Goal: Check status: Check status

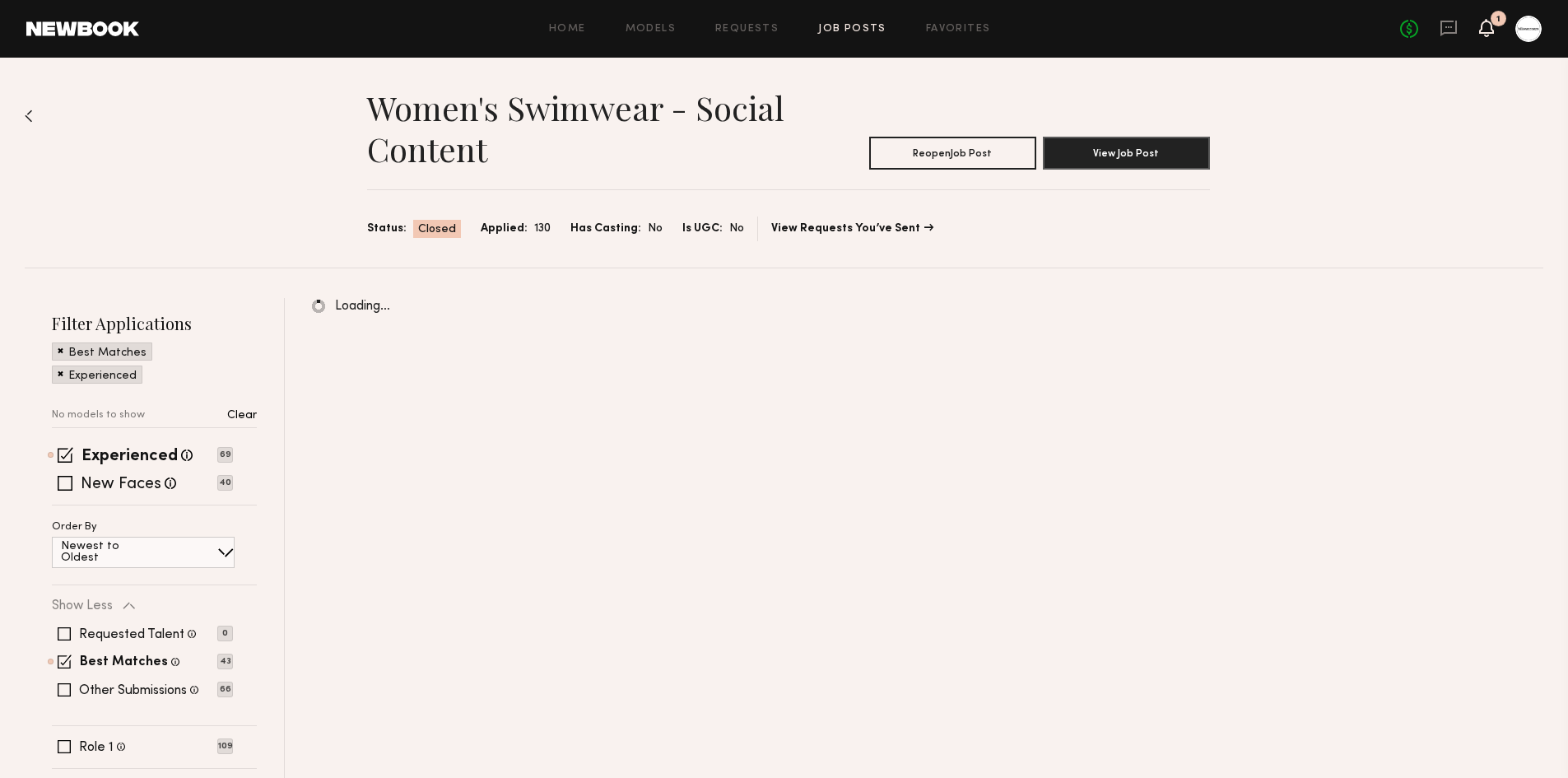
click at [1488, 31] on icon at bounding box center [1487, 27] width 13 height 12
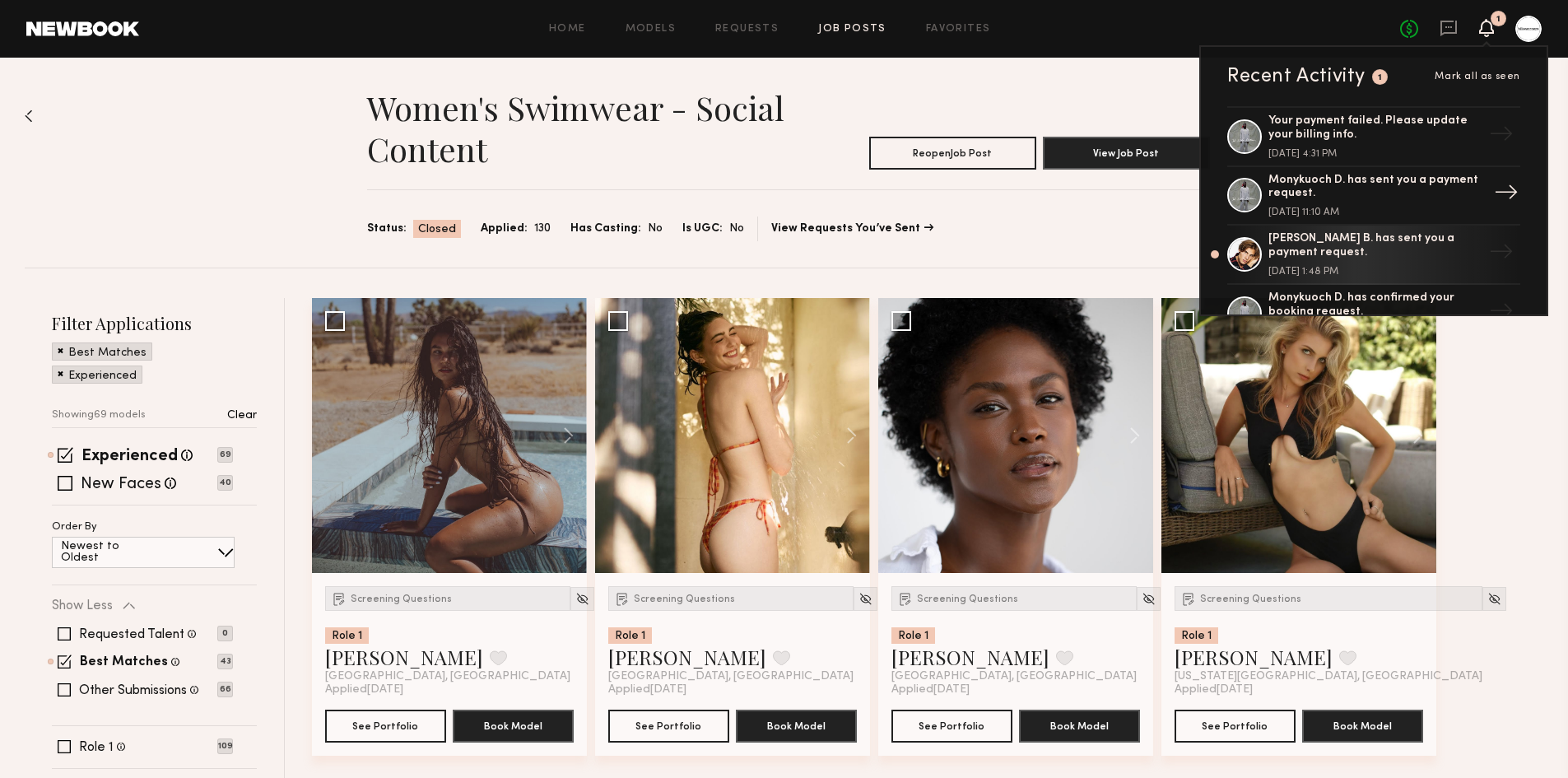
click at [1426, 198] on div "Monykuoch D. has sent you a payment request." at bounding box center [1375, 187] width 214 height 28
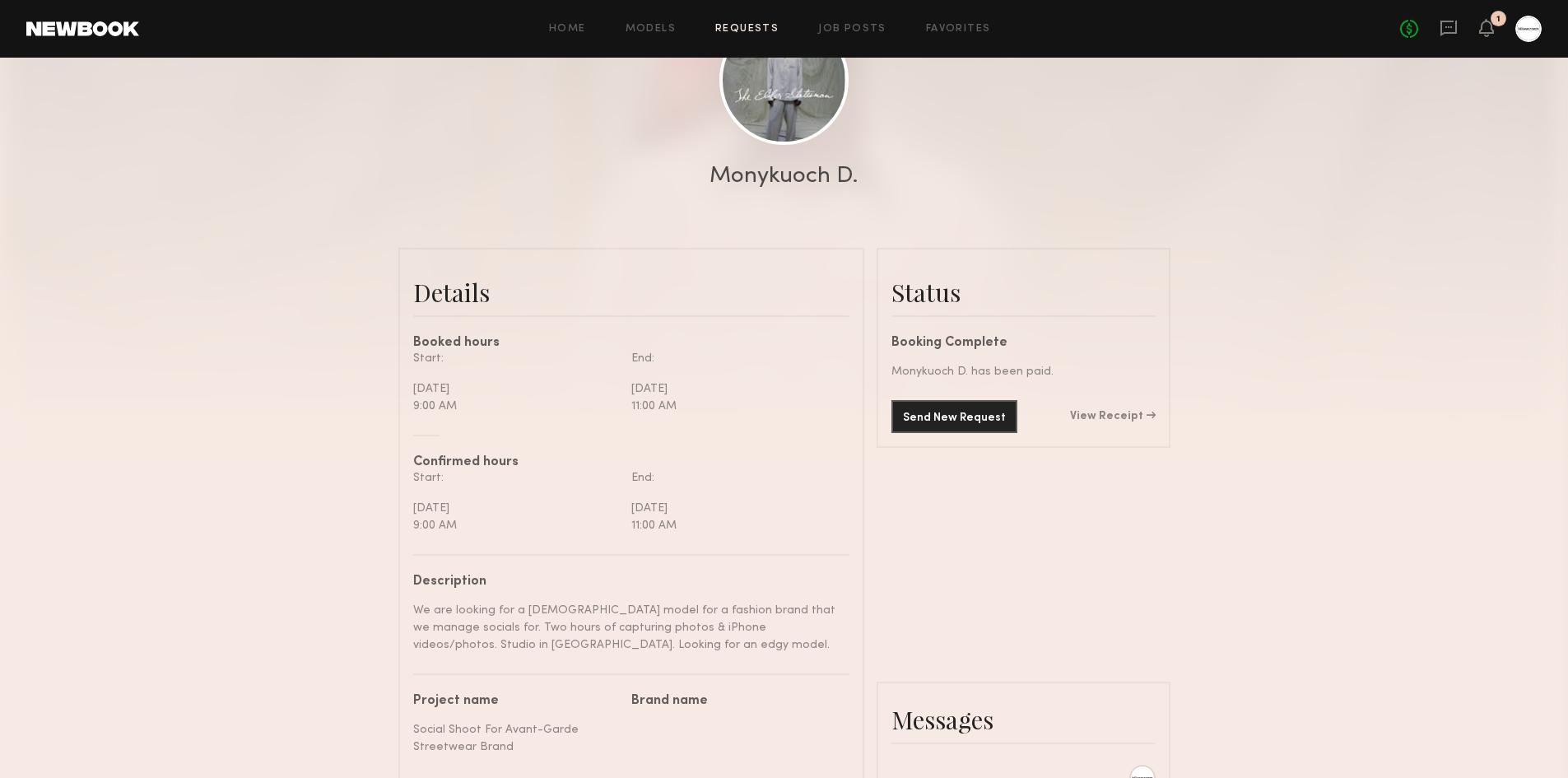
scroll to position [214, 0]
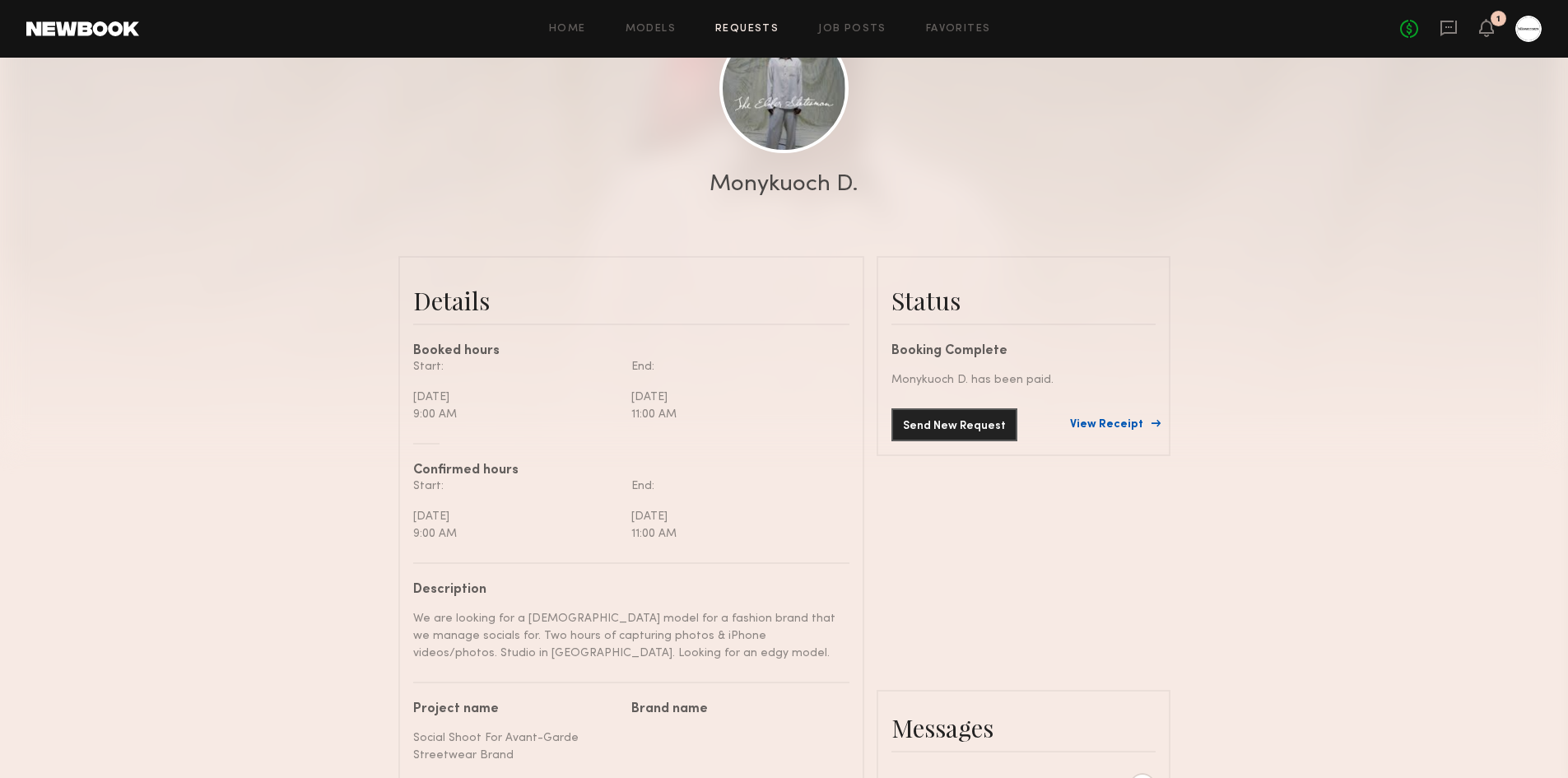
click at [1104, 428] on link "View Receipt" at bounding box center [1113, 425] width 86 height 12
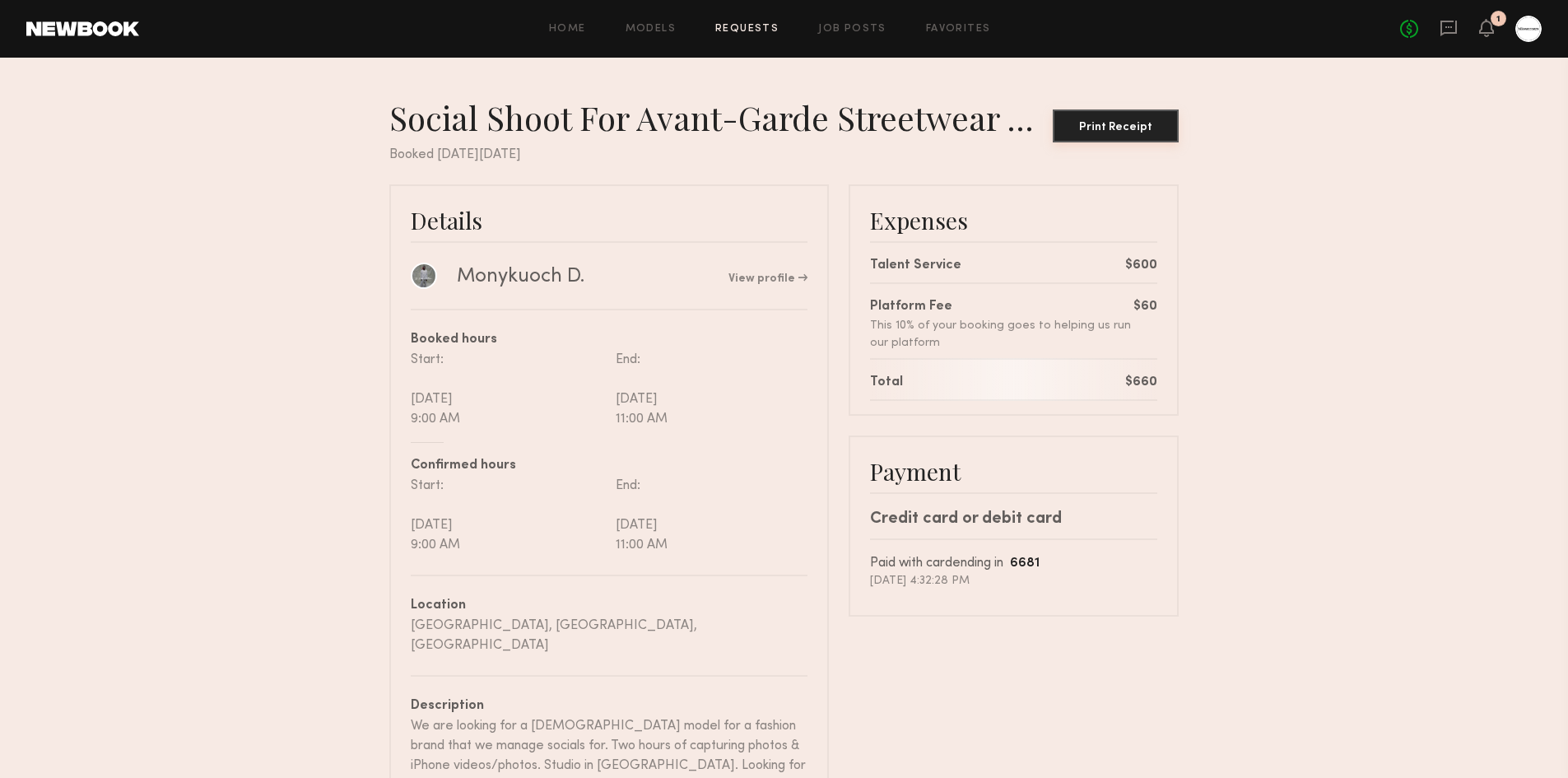
click at [1104, 125] on div "Print Receipt" at bounding box center [1115, 127] width 112 height 12
click at [1358, 492] on nb-booking-receipt "Social Shoot For Avant-Garde Streetwear Brand Print Receipt Booked on Monday, O…" at bounding box center [784, 500] width 1568 height 807
click at [461, 280] on div "Monykuoch D." at bounding box center [521, 276] width 128 height 25
click at [429, 280] on link at bounding box center [424, 274] width 26 height 27
